Goal: Task Accomplishment & Management: Manage account settings

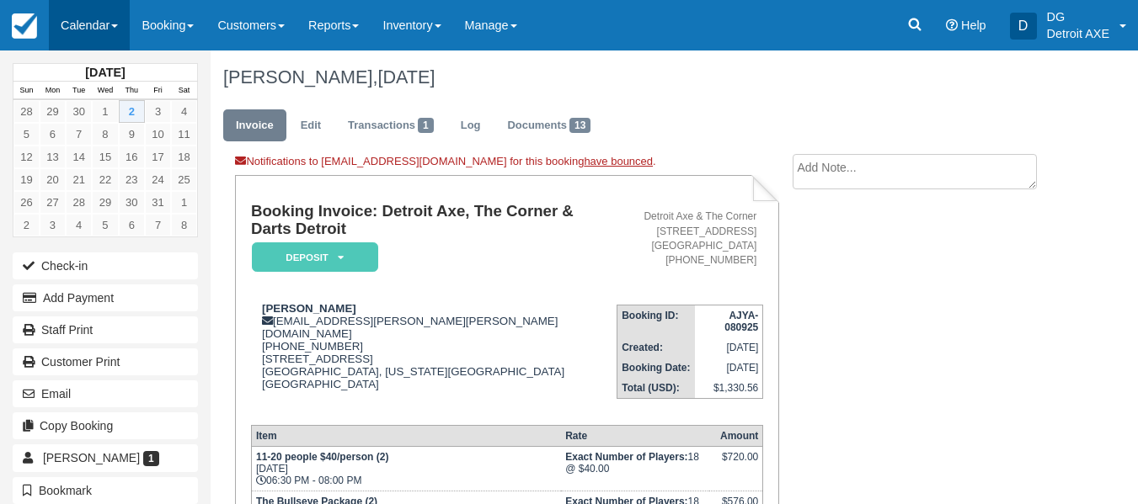
click at [84, 29] on link "Calendar" at bounding box center [89, 25] width 81 height 51
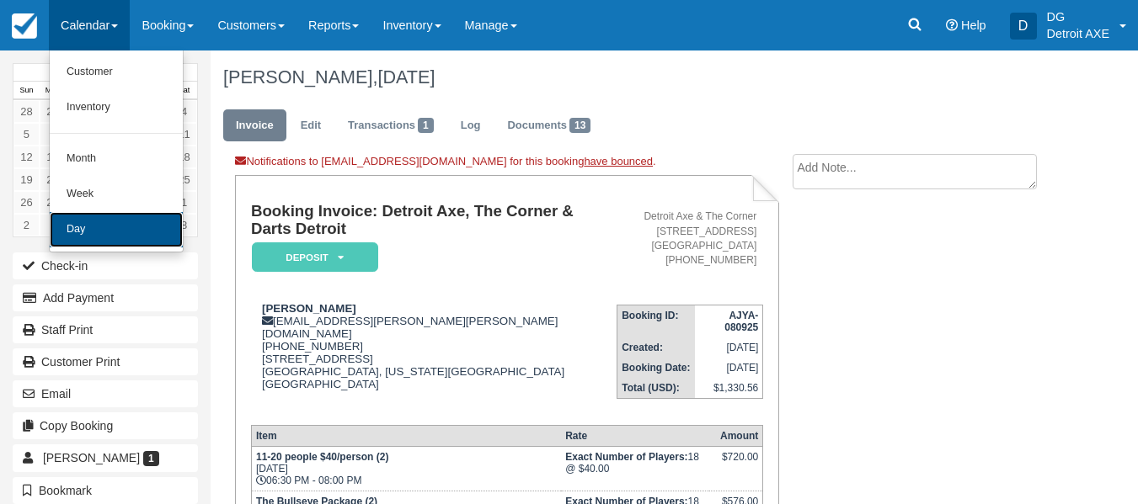
click at [84, 234] on link "Day" at bounding box center [116, 229] width 133 height 35
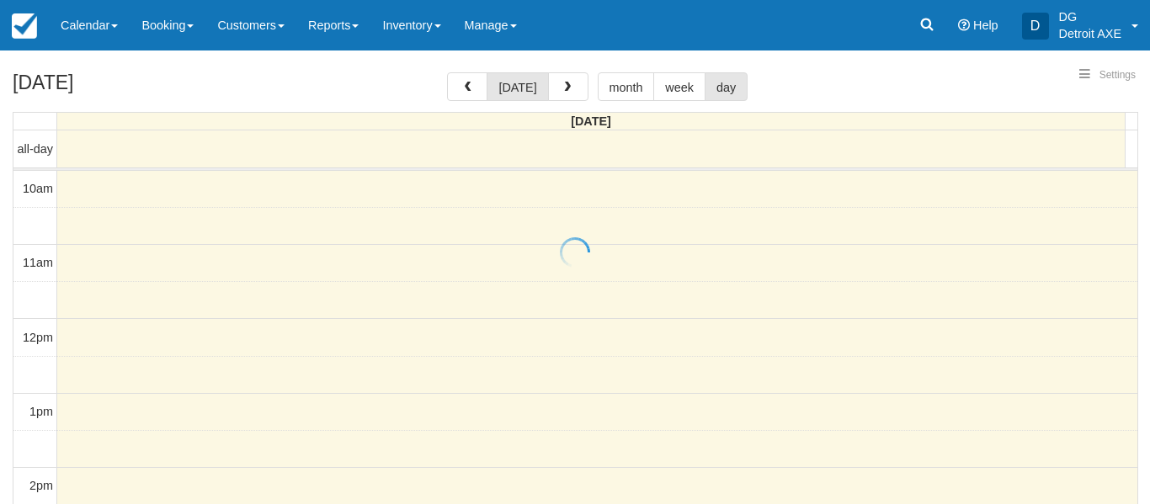
select select
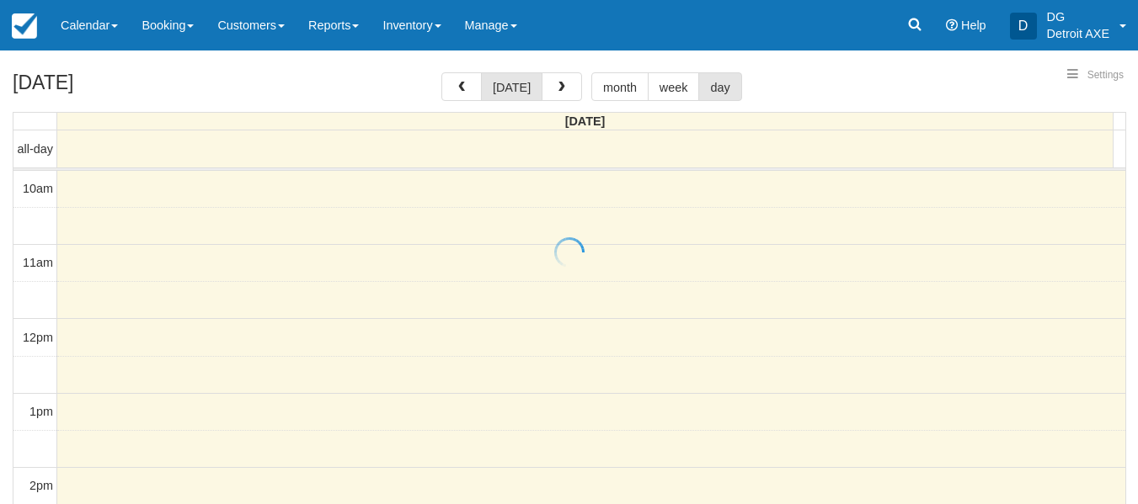
scroll to position [667, 0]
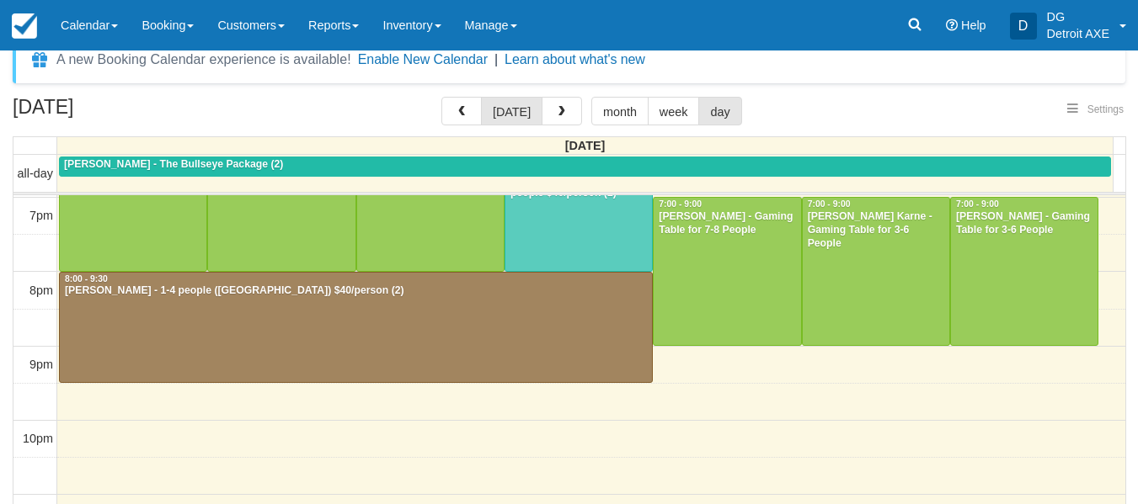
select select
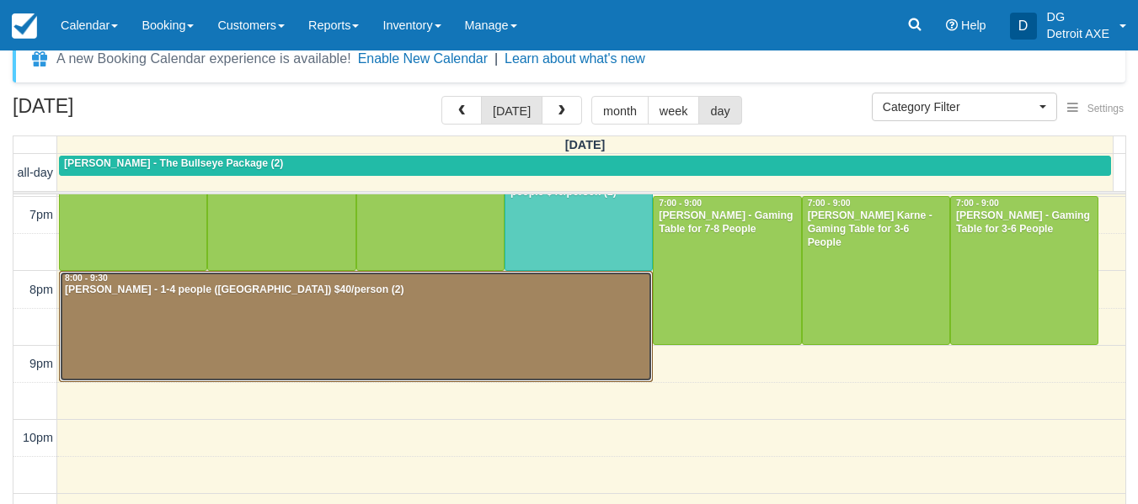
click at [368, 316] on div at bounding box center [356, 327] width 592 height 110
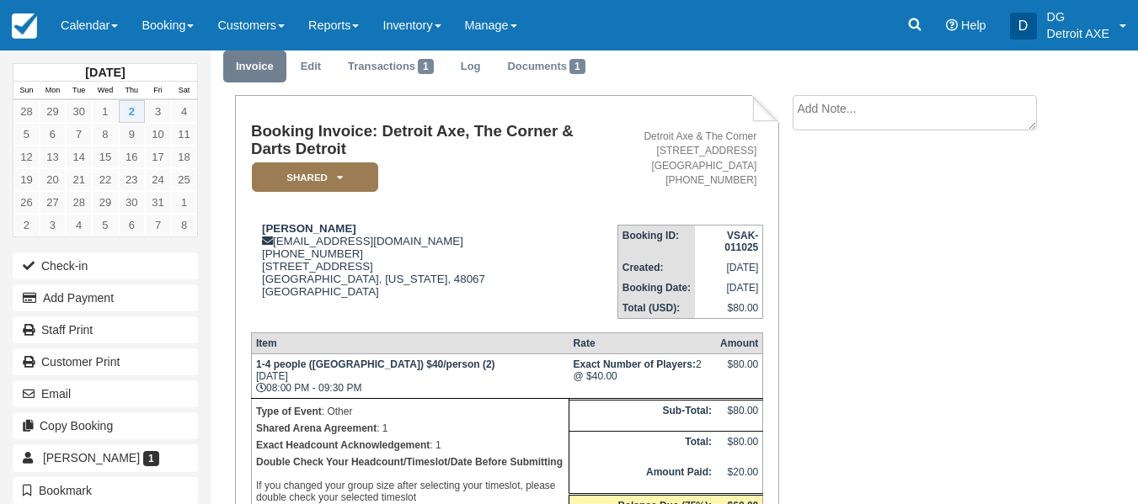
scroll to position [58, 0]
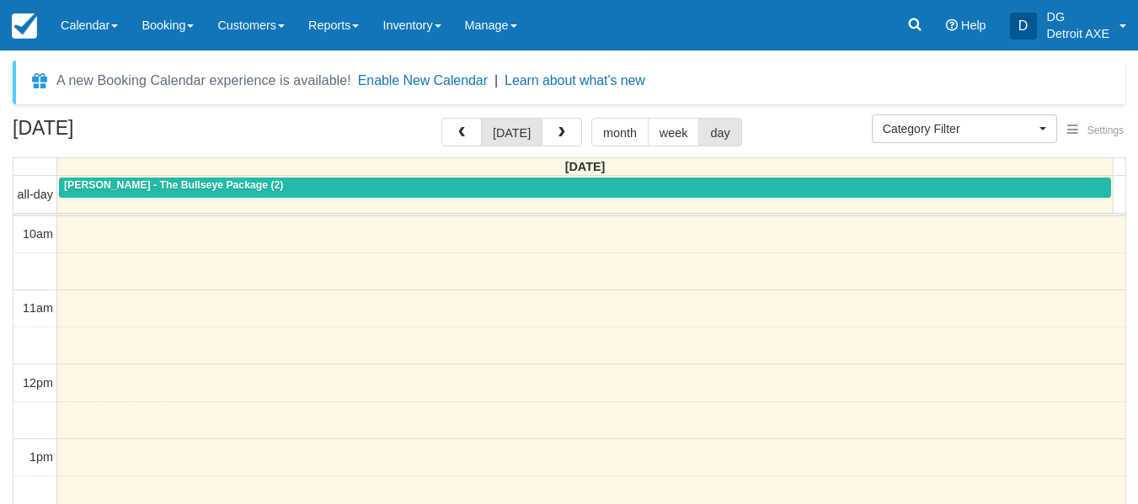
select select
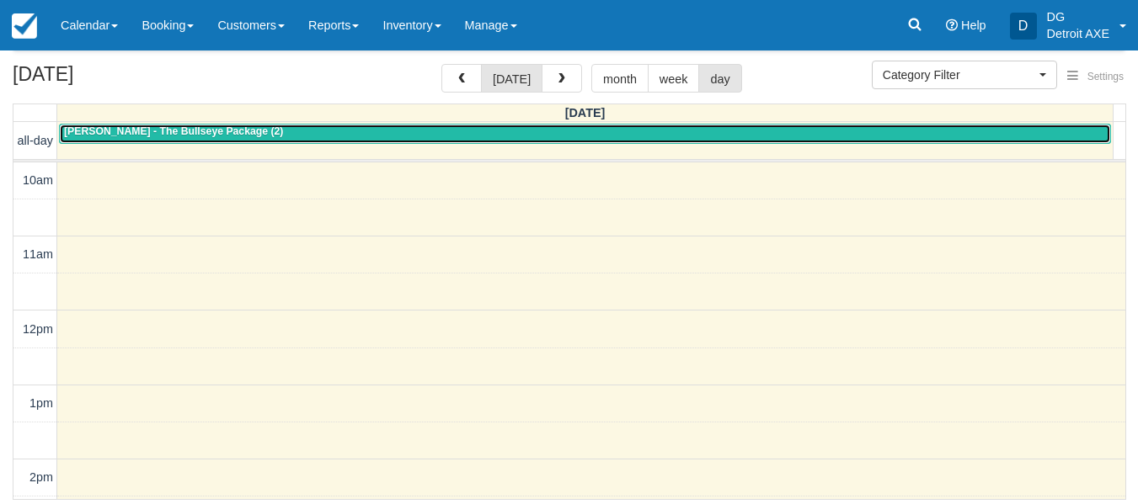
click at [301, 128] on div "Weston O'Neill - The Bullseye Package (2)" at bounding box center [585, 131] width 1042 height 13
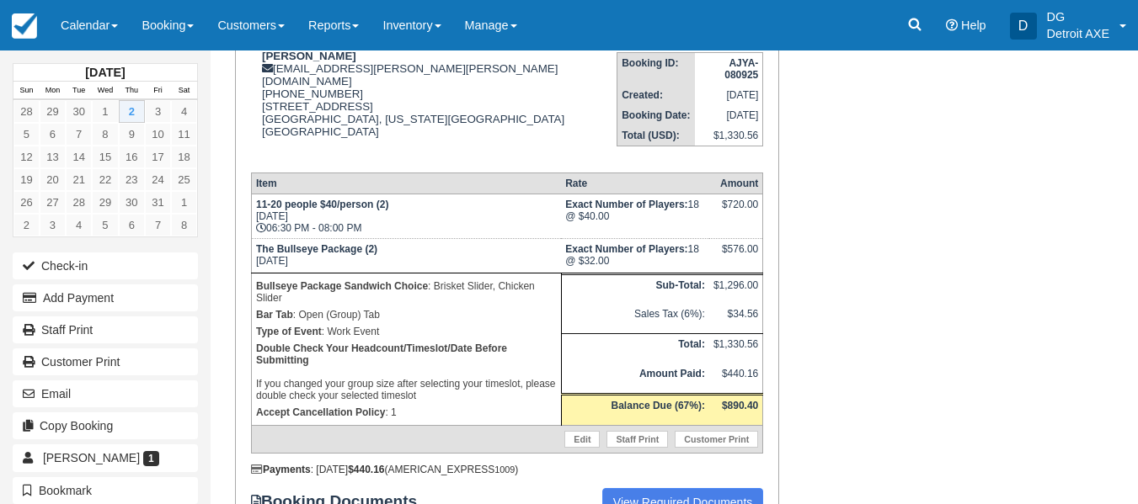
scroll to position [265, 0]
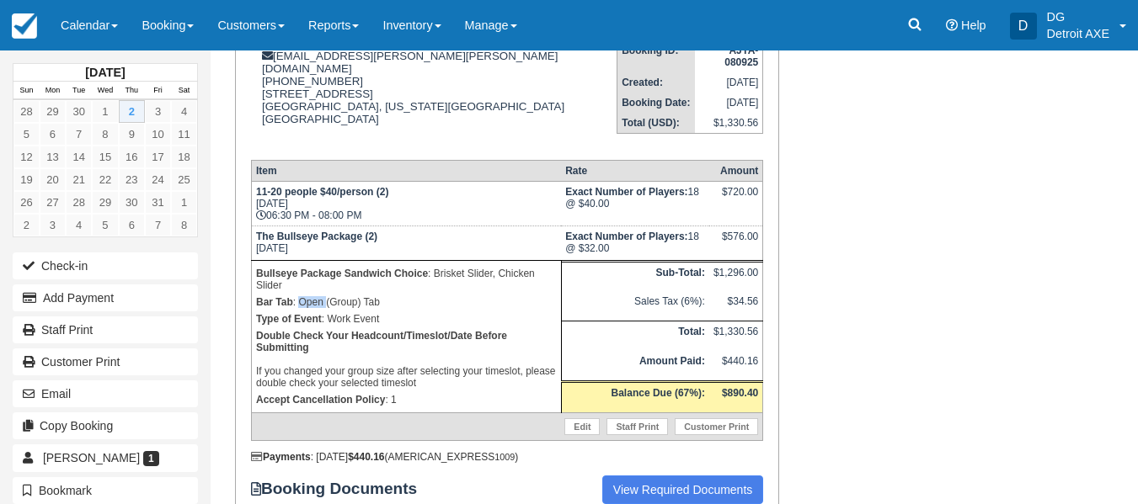
drag, startPoint x: 301, startPoint y: 291, endPoint x: 325, endPoint y: 294, distance: 24.7
click at [325, 294] on p "Bar Tab : Open (Group) Tab" at bounding box center [406, 302] width 301 height 17
drag, startPoint x: 325, startPoint y: 294, endPoint x: 272, endPoint y: 303, distance: 53.9
click at [272, 313] on strong "Type of Event" at bounding box center [289, 319] width 66 height 12
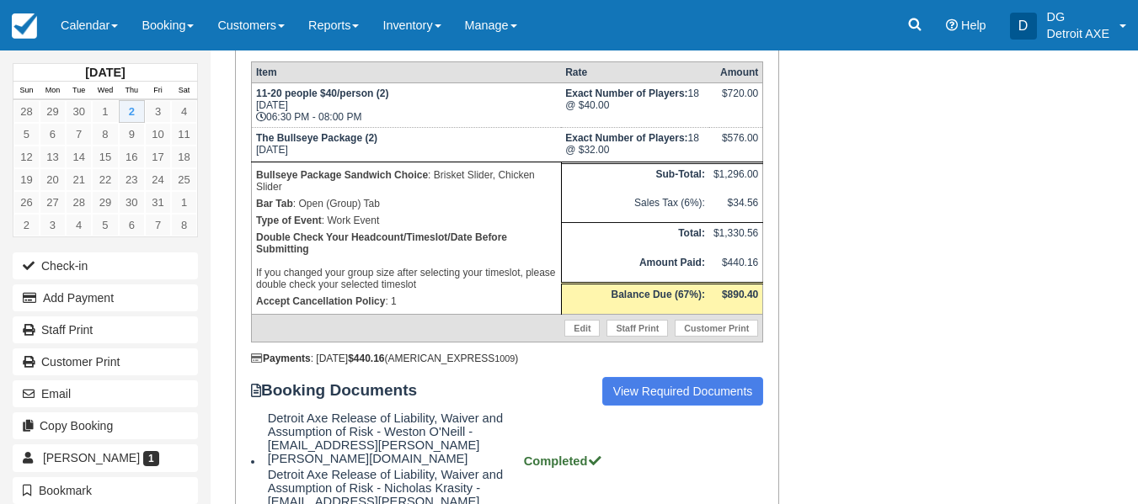
scroll to position [805, 0]
